Goal: Find specific page/section: Find specific page/section

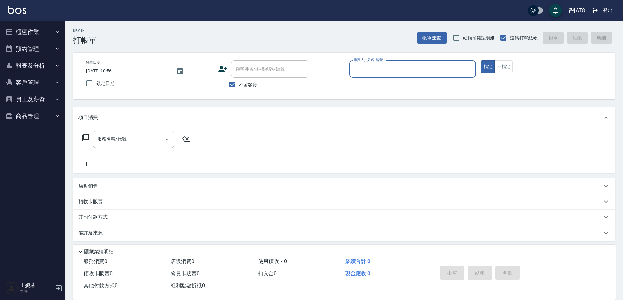
click at [34, 67] on button "報表及分析" at bounding box center [33, 65] width 60 height 17
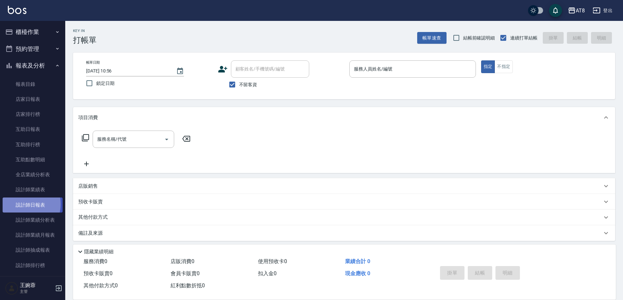
click at [24, 204] on link "設計師日報表" at bounding box center [33, 204] width 60 height 15
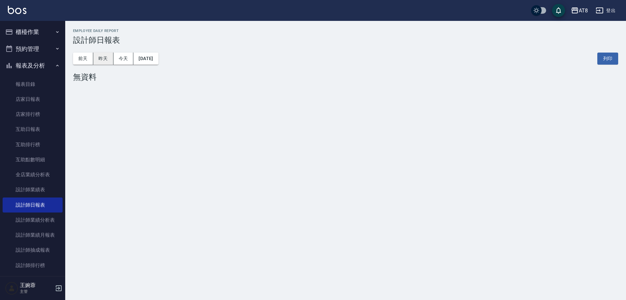
click at [105, 60] on button "昨天" at bounding box center [103, 58] width 20 height 12
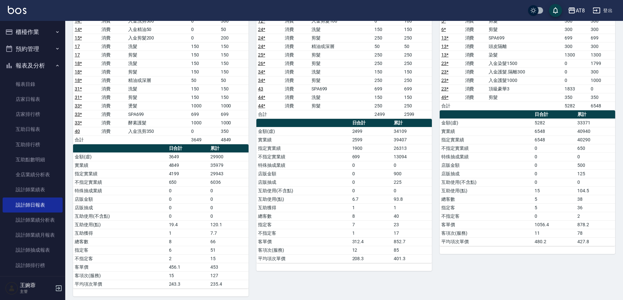
scroll to position [66, 0]
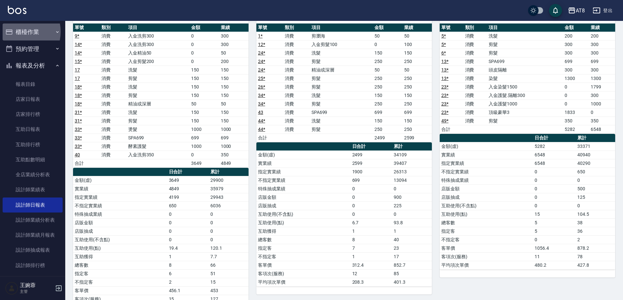
click at [16, 32] on button "櫃檯作業" at bounding box center [33, 31] width 60 height 17
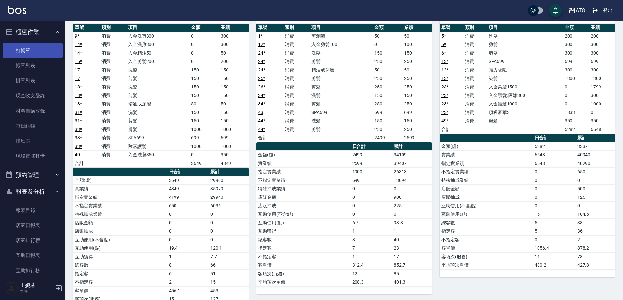
click at [27, 46] on link "打帳單" at bounding box center [33, 50] width 60 height 15
